Goal: Information Seeking & Learning: Learn about a topic

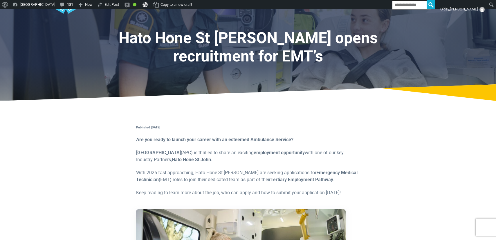
scroll to position [39, 0]
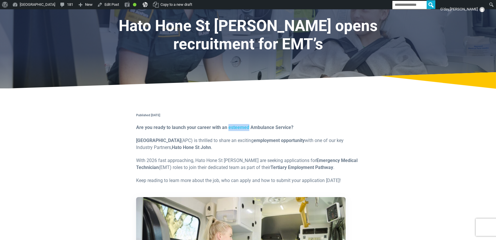
drag, startPoint x: 227, startPoint y: 127, endPoint x: 247, endPoint y: 129, distance: 20.1
click at [247, 129] on strong "Are you ready to launch your career with an esteemed Ambulance Service?" at bounding box center [214, 128] width 157 height 6
copy strong "esteemed"
click at [235, 149] on p "Australian Paramedical College (APC) is thrilled to share an exciting employmen…" at bounding box center [248, 144] width 224 height 14
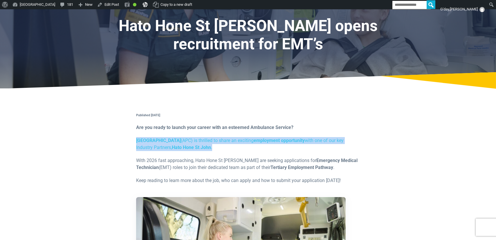
drag, startPoint x: 230, startPoint y: 148, endPoint x: 210, endPoint y: 138, distance: 23.0
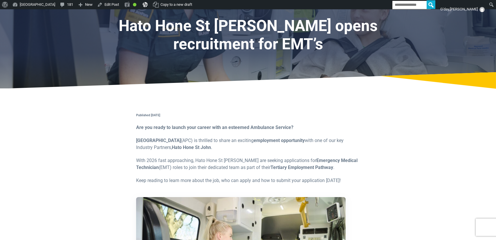
click at [251, 149] on p "Australian Paramedical College (APC) is thrilled to share an exciting employmen…" at bounding box center [248, 144] width 224 height 14
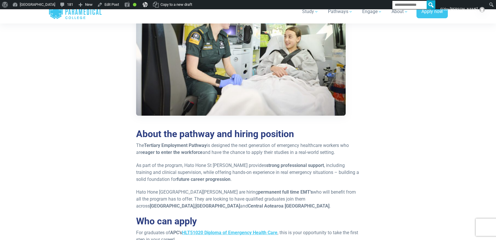
scroll to position [283, 0]
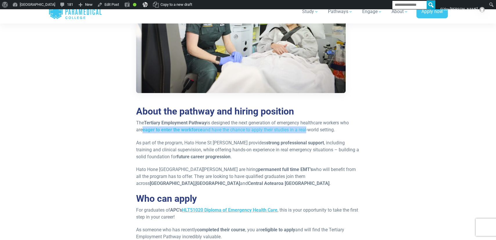
drag, startPoint x: 143, startPoint y: 132, endPoint x: 306, endPoint y: 130, distance: 162.5
click at [306, 130] on p "The Tertiary Employment Pathway is designed the next generation of emergency he…" at bounding box center [248, 127] width 224 height 14
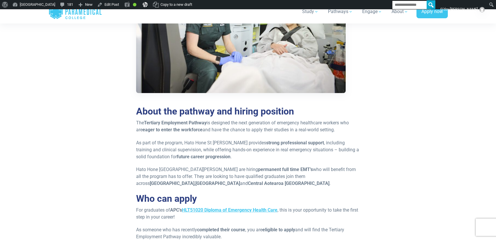
click at [344, 134] on div "Published [DATE] Are you ready to launch your career with an esteemed Ambulance…" at bounding box center [248, 226] width 231 height 716
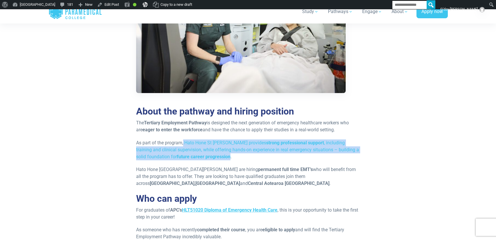
drag, startPoint x: 184, startPoint y: 143, endPoint x: 219, endPoint y: 156, distance: 37.6
click at [219, 156] on p "As part of the program, Hato Hone St [PERSON_NAME] provides strong professional…" at bounding box center [248, 150] width 224 height 21
click at [245, 166] on p "Hato Hone St [PERSON_NAME] are hiring permanent full time EMT’s who will benefi…" at bounding box center [248, 176] width 224 height 21
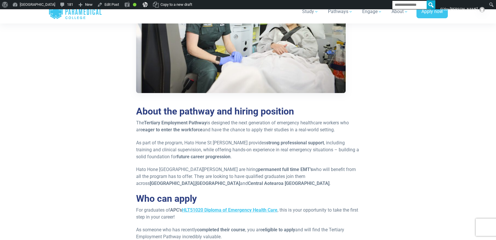
click at [222, 163] on div "Published [DATE] Are you ready to launch your career with an esteemed Ambulance…" at bounding box center [248, 226] width 231 height 716
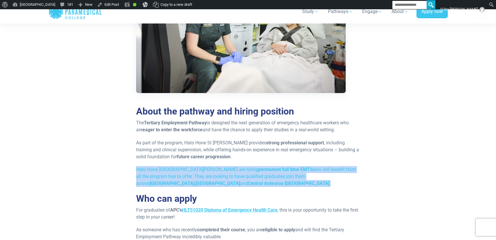
drag, startPoint x: 136, startPoint y: 169, endPoint x: 159, endPoint y: 182, distance: 25.9
click at [159, 182] on p "Hato Hone St [PERSON_NAME] are hiring permanent full time EMT’s who will benefi…" at bounding box center [248, 176] width 224 height 21
click at [221, 182] on p "Hato Hone St [PERSON_NAME] are hiring permanent full time EMT’s who will benefi…" at bounding box center [248, 176] width 224 height 21
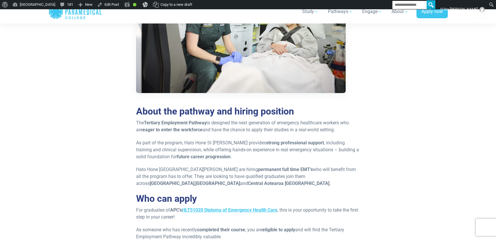
scroll to position [284, 0]
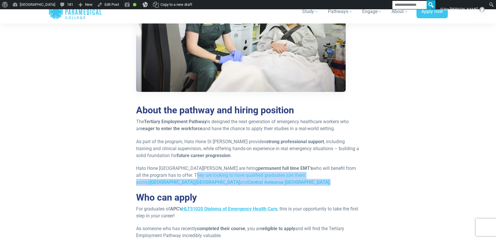
drag, startPoint x: 136, startPoint y: 173, endPoint x: 162, endPoint y: 180, distance: 26.8
click at [162, 180] on p "Hato Hone St [PERSON_NAME] are hiring permanent full time EMT’s who will benefi…" at bounding box center [248, 175] width 224 height 21
click at [165, 183] on p "Hato Hone St [PERSON_NAME] are hiring permanent full time EMT’s who will benefi…" at bounding box center [248, 175] width 224 height 21
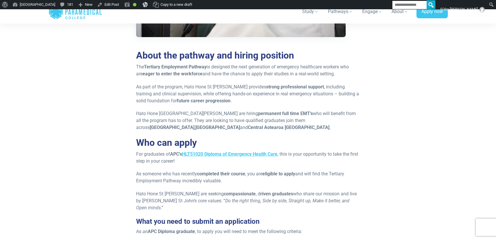
scroll to position [340, 0]
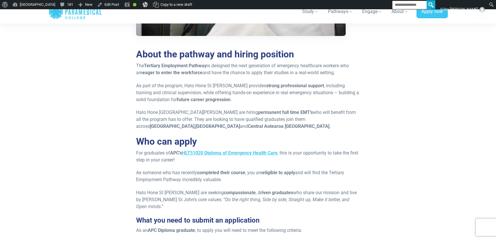
click at [194, 178] on p "As someone who has recently completed their course , you are eligible to apply …" at bounding box center [248, 176] width 224 height 14
drag, startPoint x: 210, startPoint y: 182, endPoint x: 213, endPoint y: 183, distance: 3.0
click at [210, 182] on p "As someone who has recently completed their course , you are eligible to apply …" at bounding box center [248, 176] width 224 height 14
click at [230, 183] on div "Published [DATE] Are you ready to launch your career with an esteemed Ambulance…" at bounding box center [248, 168] width 231 height 716
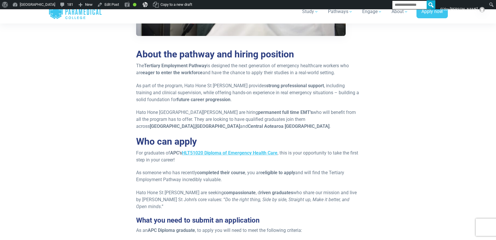
drag, startPoint x: 223, startPoint y: 179, endPoint x: 140, endPoint y: 172, distance: 82.5
click at [140, 172] on p "As someone who has recently completed their course , you are eligible to apply …" at bounding box center [248, 176] width 224 height 14
click at [212, 180] on p "As someone who has recently completed their course , you are eligible to apply …" at bounding box center [248, 176] width 224 height 14
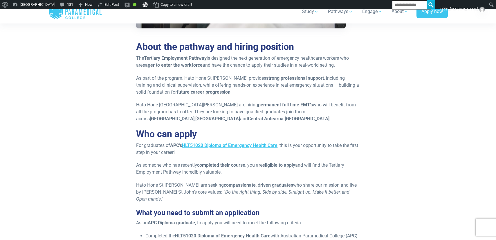
scroll to position [348, 0]
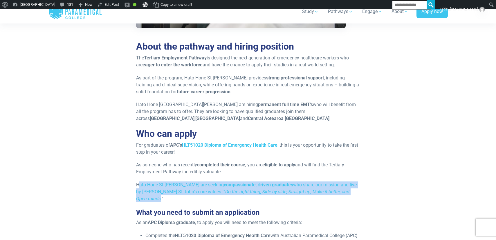
drag, startPoint x: 140, startPoint y: 186, endPoint x: 344, endPoint y: 192, distance: 204.1
click at [344, 192] on p "Hato Hone St [PERSON_NAME] are seeking compassionate , d riven graduates who sh…" at bounding box center [248, 192] width 224 height 21
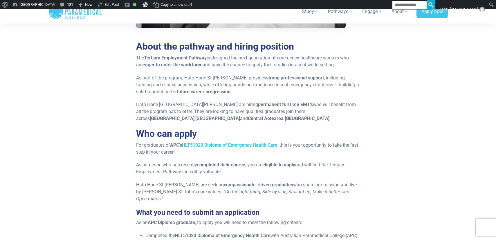
click at [349, 196] on div "Published [DATE] Are you ready to launch your career with an esteemed Ambulance…" at bounding box center [248, 161] width 231 height 716
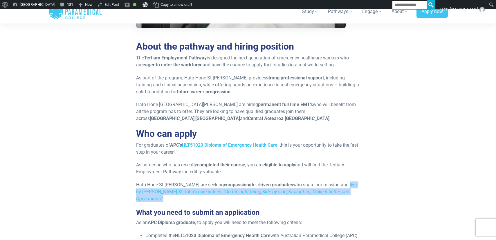
drag, startPoint x: 327, startPoint y: 186, endPoint x: 348, endPoint y: 193, distance: 22.4
click at [348, 193] on p "Hato Hone St [PERSON_NAME] are seeking compassionate , d riven graduates who sh…" at bounding box center [248, 192] width 224 height 21
click at [347, 198] on div "Published [DATE] Are you ready to launch your career with an esteemed Ambulance…" at bounding box center [248, 161] width 231 height 716
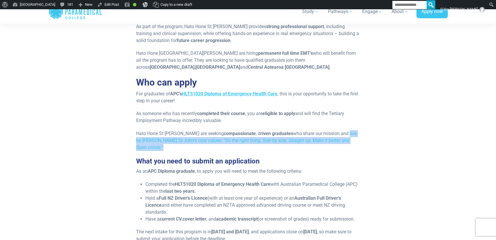
scroll to position [411, 0]
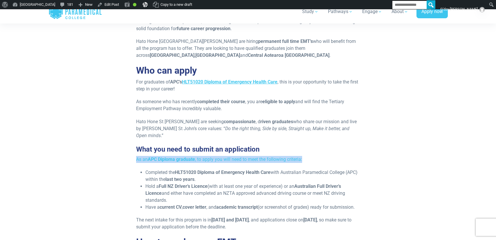
drag, startPoint x: 134, startPoint y: 152, endPoint x: 316, endPoint y: 152, distance: 182.0
click at [316, 152] on div "Published [DATE] Are you ready to launch your career with an esteemed Ambulance…" at bounding box center [248, 97] width 231 height 716
click at [230, 183] on li "Hold a Full NZ Driver’s Licence (with at least one year of experience) or an [D…" at bounding box center [252, 193] width 215 height 21
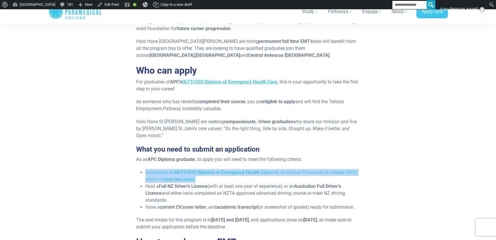
drag, startPoint x: 210, startPoint y: 175, endPoint x: 141, endPoint y: 166, distance: 69.6
click at [145, 169] on li "Completed the HLT51020 Diploma of Emergency Health Care with Australian Paramed…" at bounding box center [252, 176] width 215 height 14
click at [221, 173] on li "Completed the HLT51020 Diploma of Emergency Health Care with Australian Paramed…" at bounding box center [252, 176] width 215 height 14
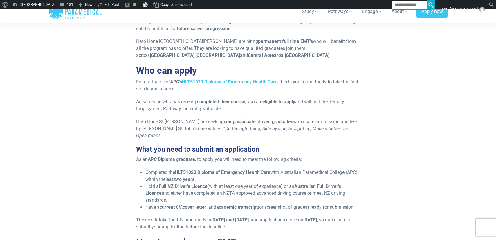
click at [224, 187] on li "Hold a Full NZ Driver’s Licence (with at least one year of experience) or an [D…" at bounding box center [252, 193] width 215 height 21
click at [226, 189] on li "Hold a Full NZ Driver’s Licence (with at least one year of experience) or an [D…" at bounding box center [252, 193] width 215 height 21
click at [244, 195] on li "Hold a Full NZ Driver’s Licence (with at least one year of experience) or an [D…" at bounding box center [252, 193] width 215 height 21
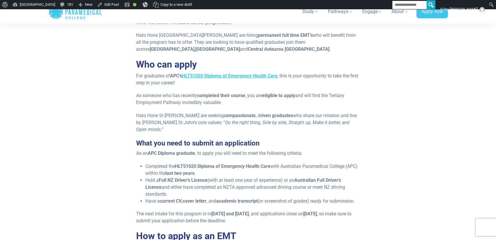
scroll to position [418, 0]
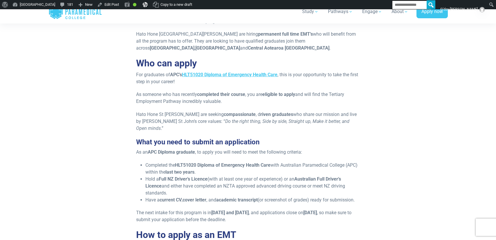
drag, startPoint x: 169, startPoint y: 180, endPoint x: 184, endPoint y: 188, distance: 17.1
click at [184, 188] on li "Hold a Full NZ Driver’s Licence (with at least one year of experience) or an [D…" at bounding box center [252, 186] width 215 height 21
click at [224, 189] on li "Hold a Full NZ Driver’s Licence (with at least one year of experience) or an [D…" at bounding box center [252, 186] width 215 height 21
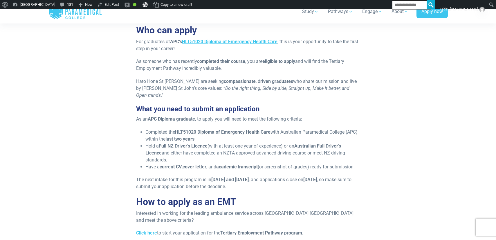
scroll to position [455, 0]
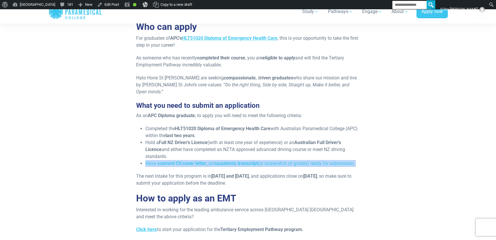
drag, startPoint x: 168, startPoint y: 169, endPoint x: 143, endPoint y: 158, distance: 26.4
click at [143, 158] on div "Published [DATE] Are you ready to launch your career with an esteemed Ambulance…" at bounding box center [248, 54] width 231 height 716
click at [200, 169] on div "Published [DATE] Are you ready to launch your career with an esteemed Ambulance…" at bounding box center [248, 54] width 231 height 716
drag, startPoint x: 255, startPoint y: 158, endPoint x: 259, endPoint y: 163, distance: 7.2
click at [259, 163] on li "Have a current CV , cover letter , and academic transcript (or screenshot of gr…" at bounding box center [252, 163] width 215 height 7
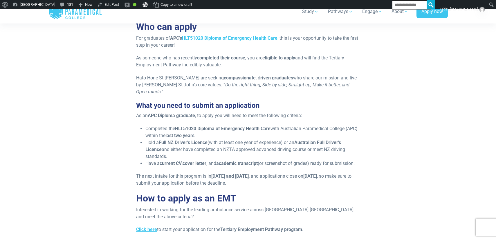
drag, startPoint x: 237, startPoint y: 175, endPoint x: 231, endPoint y: 178, distance: 6.4
click at [236, 175] on strong "[DATE] and [DATE]" at bounding box center [229, 177] width 37 height 6
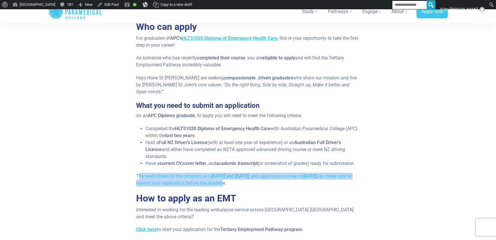
drag, startPoint x: 139, startPoint y: 176, endPoint x: 293, endPoint y: 185, distance: 154.4
click at [293, 185] on p "The next intake for this program is in [DATE] and [DATE] , and applications clo…" at bounding box center [248, 180] width 224 height 14
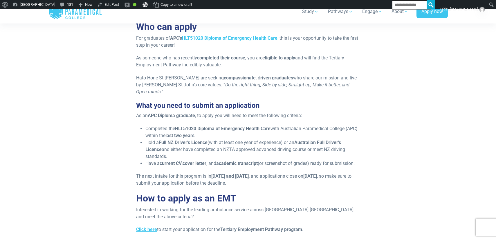
click at [275, 191] on div "Published [DATE] Are you ready to launch your career with an esteemed Ambulance…" at bounding box center [248, 54] width 231 height 716
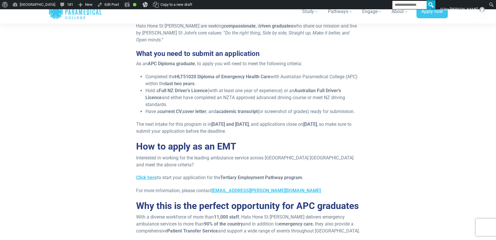
scroll to position [509, 0]
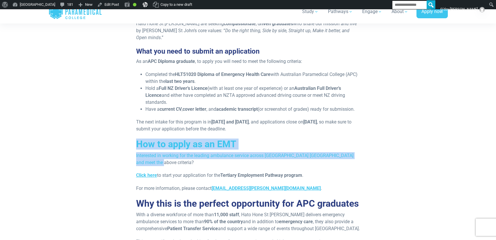
drag, startPoint x: 174, startPoint y: 163, endPoint x: 131, endPoint y: 144, distance: 47.0
click at [204, 158] on p "Interested in working for the leading ambulance service across [GEOGRAPHIC_DATA…" at bounding box center [248, 159] width 224 height 14
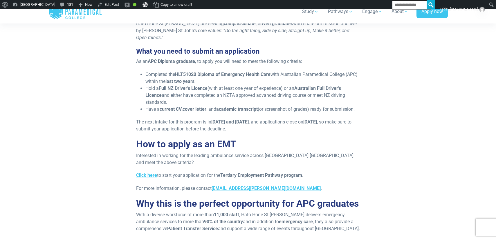
click at [205, 174] on p "Click here to start your application for the Tertiary Employment Pathway progra…" at bounding box center [248, 175] width 224 height 7
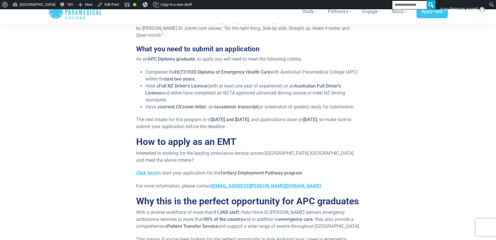
scroll to position [517, 0]
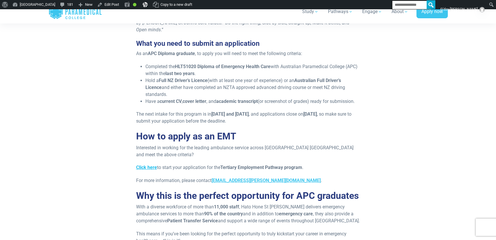
click at [148, 165] on strong "Click here" at bounding box center [146, 168] width 21 height 6
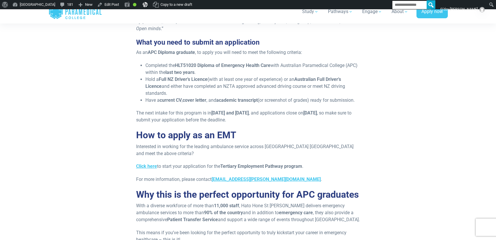
click at [212, 168] on p "Click here to start your application for the Tertiary Employment Pathway progra…" at bounding box center [248, 166] width 224 height 7
drag, startPoint x: 220, startPoint y: 168, endPoint x: 293, endPoint y: 169, distance: 72.6
click at [293, 169] on p "Click here to start your application for the Tertiary Employment Pathway progra…" at bounding box center [248, 166] width 224 height 7
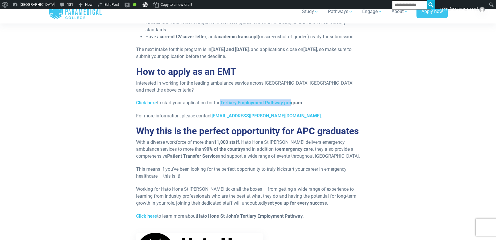
scroll to position [587, 0]
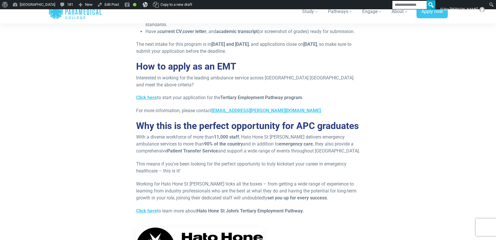
click at [213, 145] on strong "90% of the country" at bounding box center [223, 144] width 39 height 6
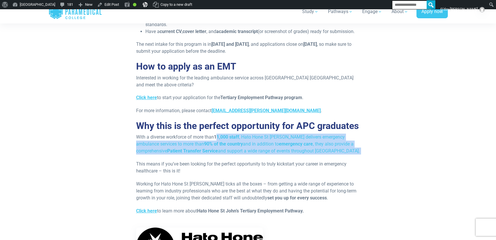
drag, startPoint x: 218, startPoint y: 139, endPoint x: 259, endPoint y: 160, distance: 46.1
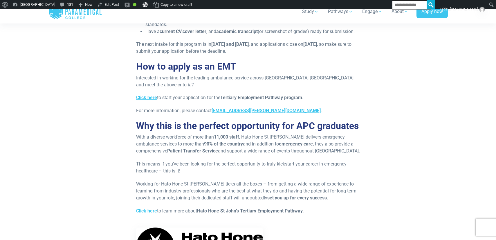
click at [296, 162] on p "This means if you’ve been looking for the perfect opportunity to truly kickstar…" at bounding box center [248, 168] width 224 height 14
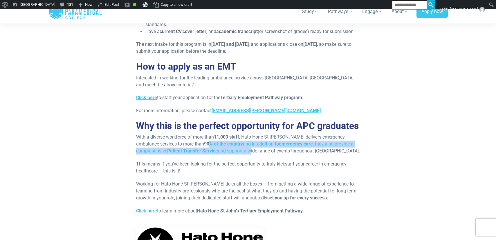
drag, startPoint x: 187, startPoint y: 146, endPoint x: 250, endPoint y: 148, distance: 62.7
click at [250, 148] on p "With a diverse workforce of more than 11,000 staff , Hato Hone St [PERSON_NAME]…" at bounding box center [248, 144] width 224 height 21
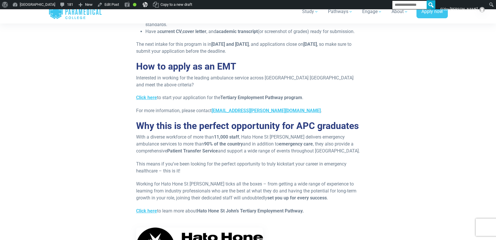
click at [263, 164] on p "This means if you’ve been looking for the perfect opportunity to truly kickstar…" at bounding box center [248, 168] width 224 height 14
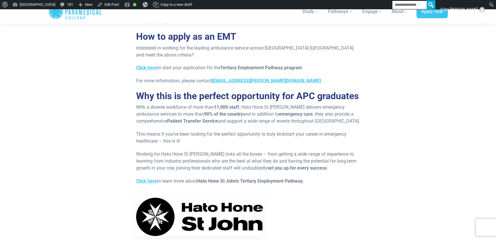
scroll to position [648, 0]
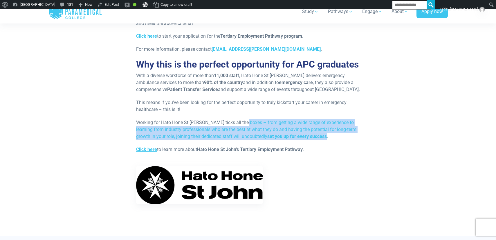
drag, startPoint x: 244, startPoint y: 122, endPoint x: 297, endPoint y: 138, distance: 54.7
click at [297, 138] on p "Working for Hato Hone St [PERSON_NAME] ticks all the boxes – from getting a wid…" at bounding box center [248, 129] width 224 height 21
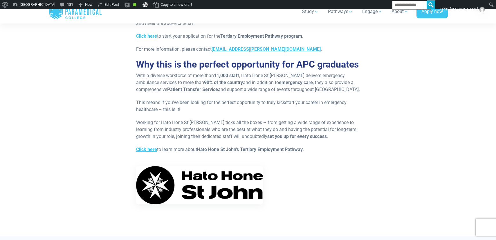
click at [331, 151] on p "Click here to learn more about Hato Hone [GEOGRAPHIC_DATA] Employment Pathway." at bounding box center [248, 149] width 224 height 7
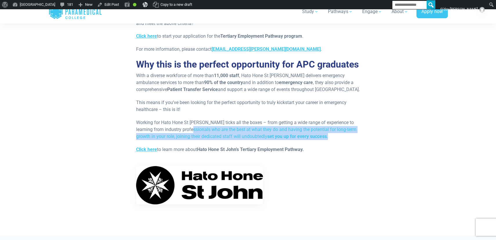
drag, startPoint x: 183, startPoint y: 130, endPoint x: 308, endPoint y: 135, distance: 124.9
click at [308, 135] on p "Working for Hato Hone St [PERSON_NAME] ticks all the boxes – from getting a wid…" at bounding box center [248, 129] width 224 height 21
drag, startPoint x: 302, startPoint y: 138, endPoint x: 297, endPoint y: 139, distance: 5.6
click at [302, 138] on p "Working for Hato Hone St [PERSON_NAME] ticks all the boxes – from getting a wid…" at bounding box center [248, 129] width 224 height 21
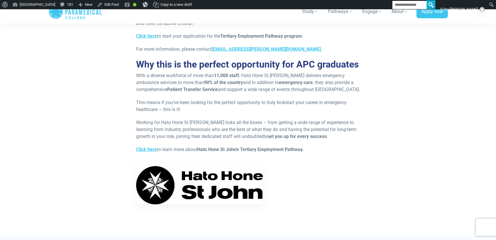
click at [295, 139] on p "Working for Hato Hone St [PERSON_NAME] ticks all the boxes – from getting a wid…" at bounding box center [248, 129] width 224 height 21
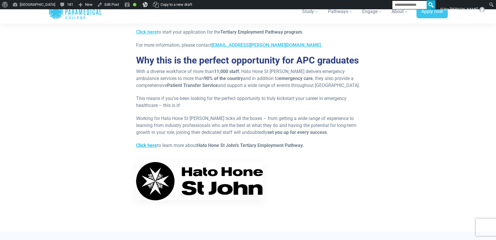
scroll to position [658, 0]
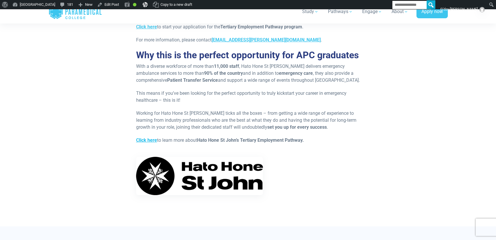
click at [149, 139] on strong "Click here" at bounding box center [146, 141] width 21 height 6
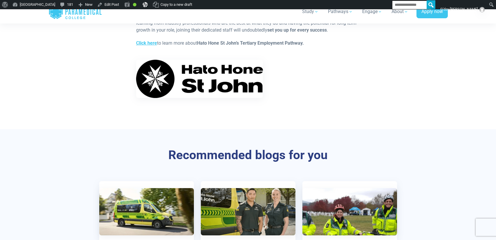
scroll to position [625, 0]
